Goal: Task Accomplishment & Management: Use online tool/utility

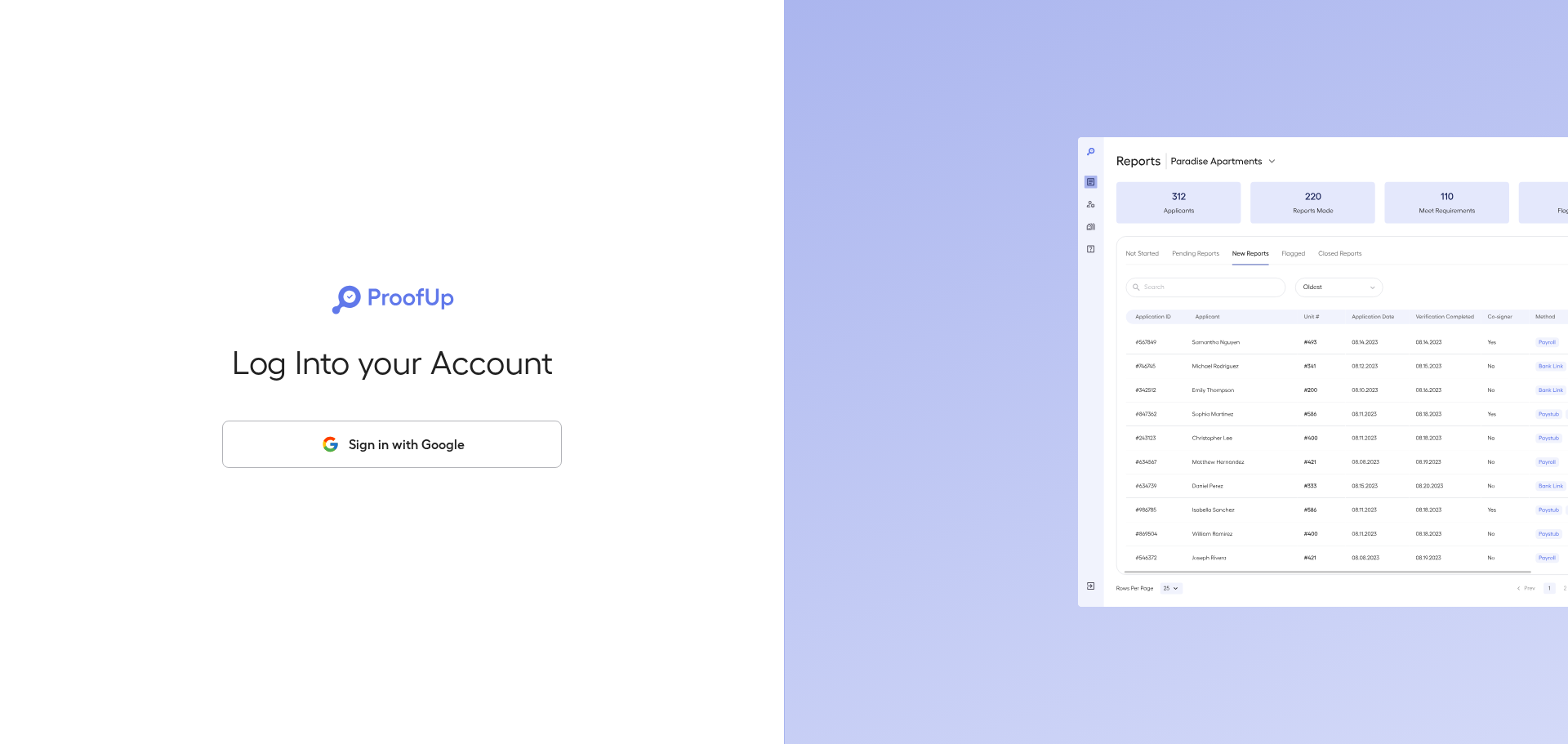
click at [469, 445] on button "Sign in with Google" at bounding box center [392, 445] width 340 height 48
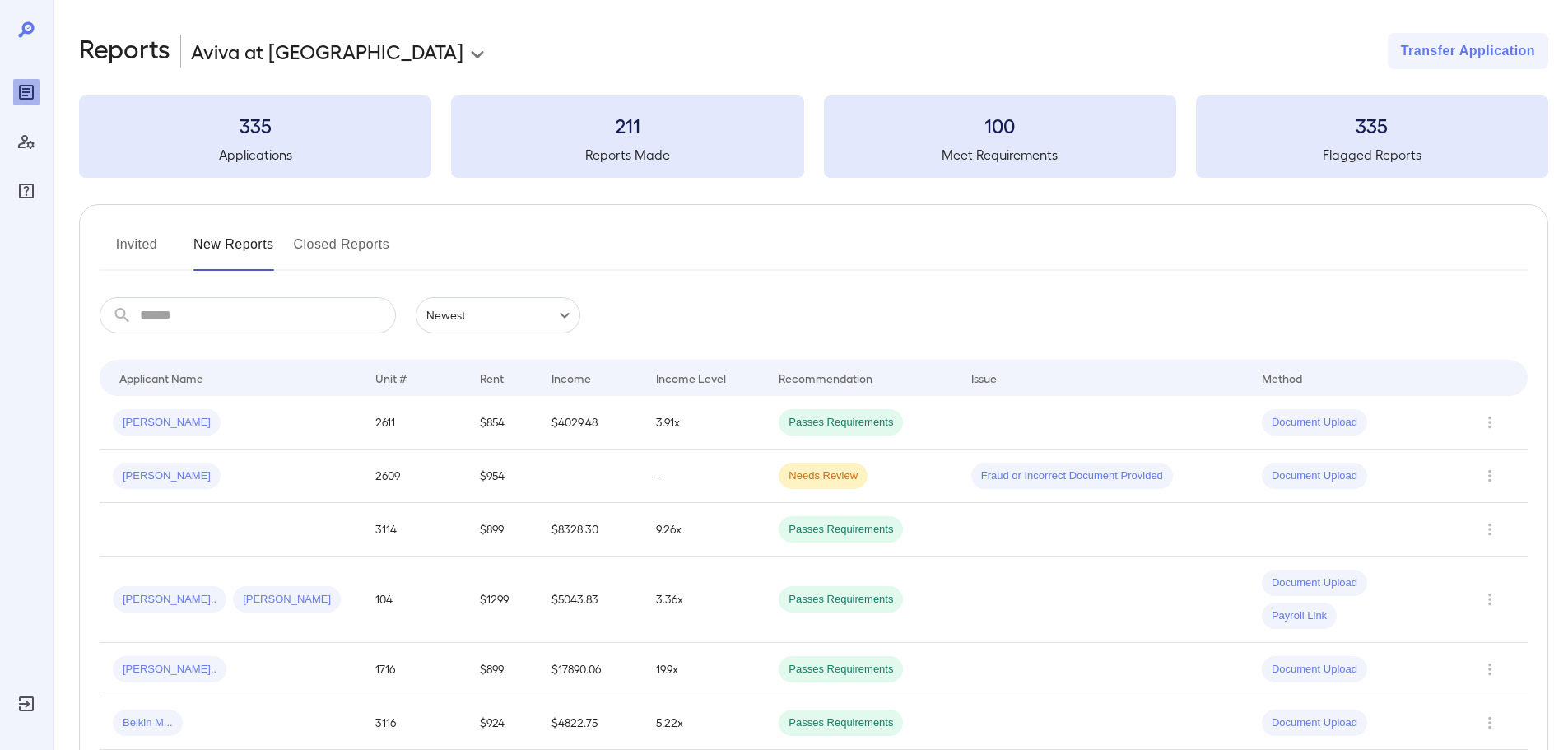
click at [133, 240] on button "Invited" at bounding box center [136, 251] width 74 height 39
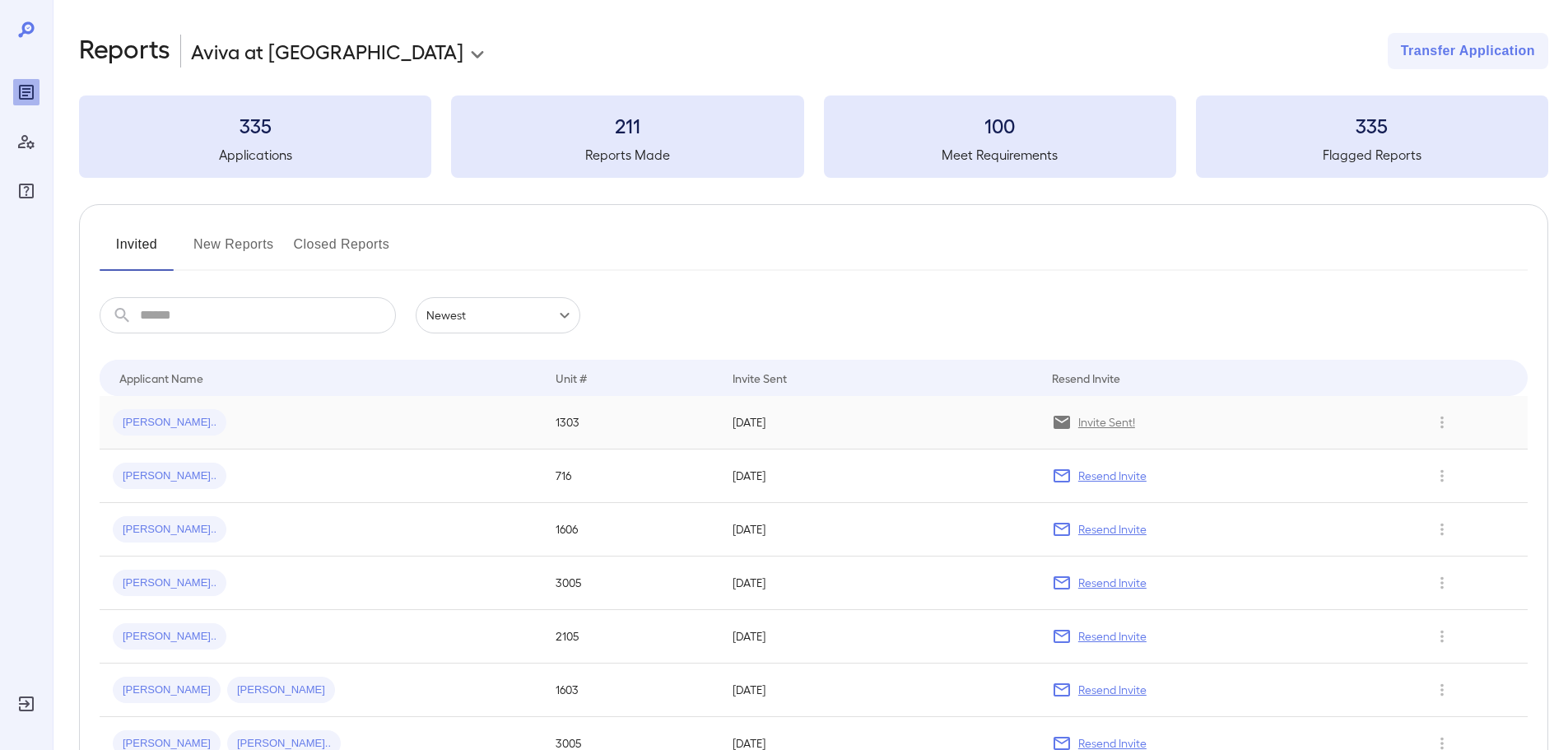
click at [162, 421] on span "[PERSON_NAME].." at bounding box center [169, 422] width 114 height 15
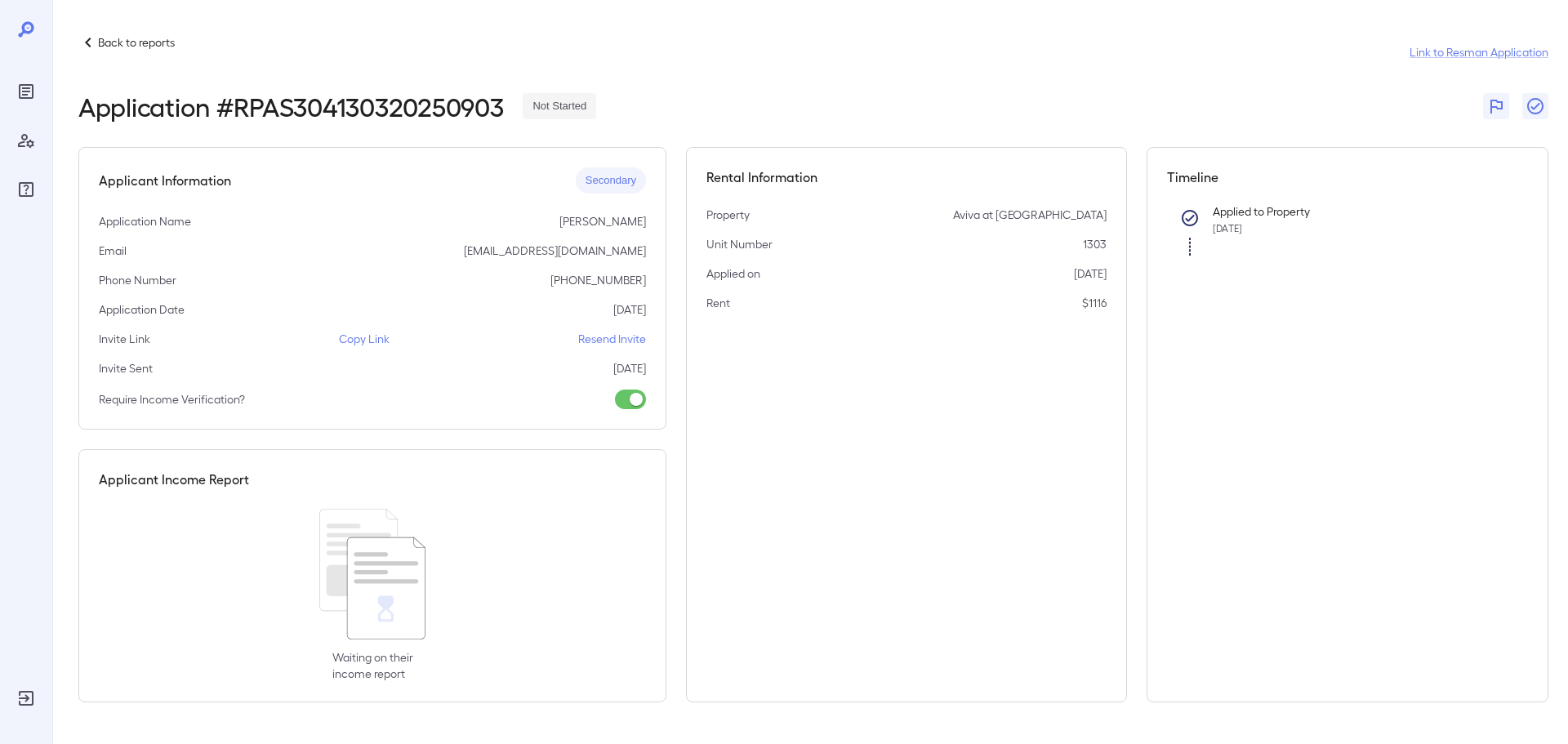
click at [364, 337] on p "Copy Link" at bounding box center [364, 338] width 50 height 16
